Goal: Information Seeking & Learning: Learn about a topic

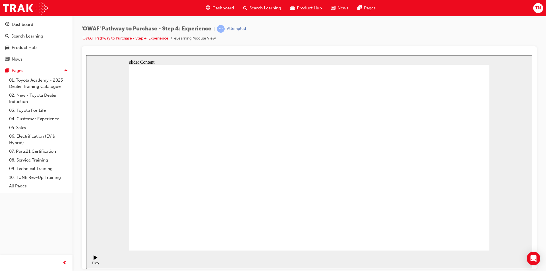
drag, startPoint x: 363, startPoint y: 143, endPoint x: 359, endPoint y: 141, distance: 4.9
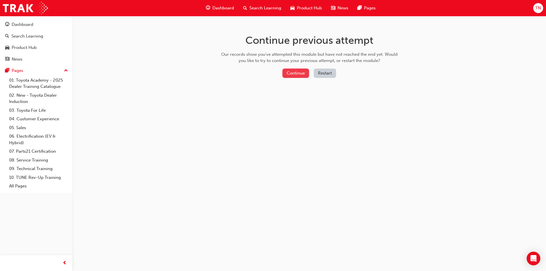
click at [291, 71] on button "Continue" at bounding box center [295, 73] width 27 height 9
